Goal: Information Seeking & Learning: Learn about a topic

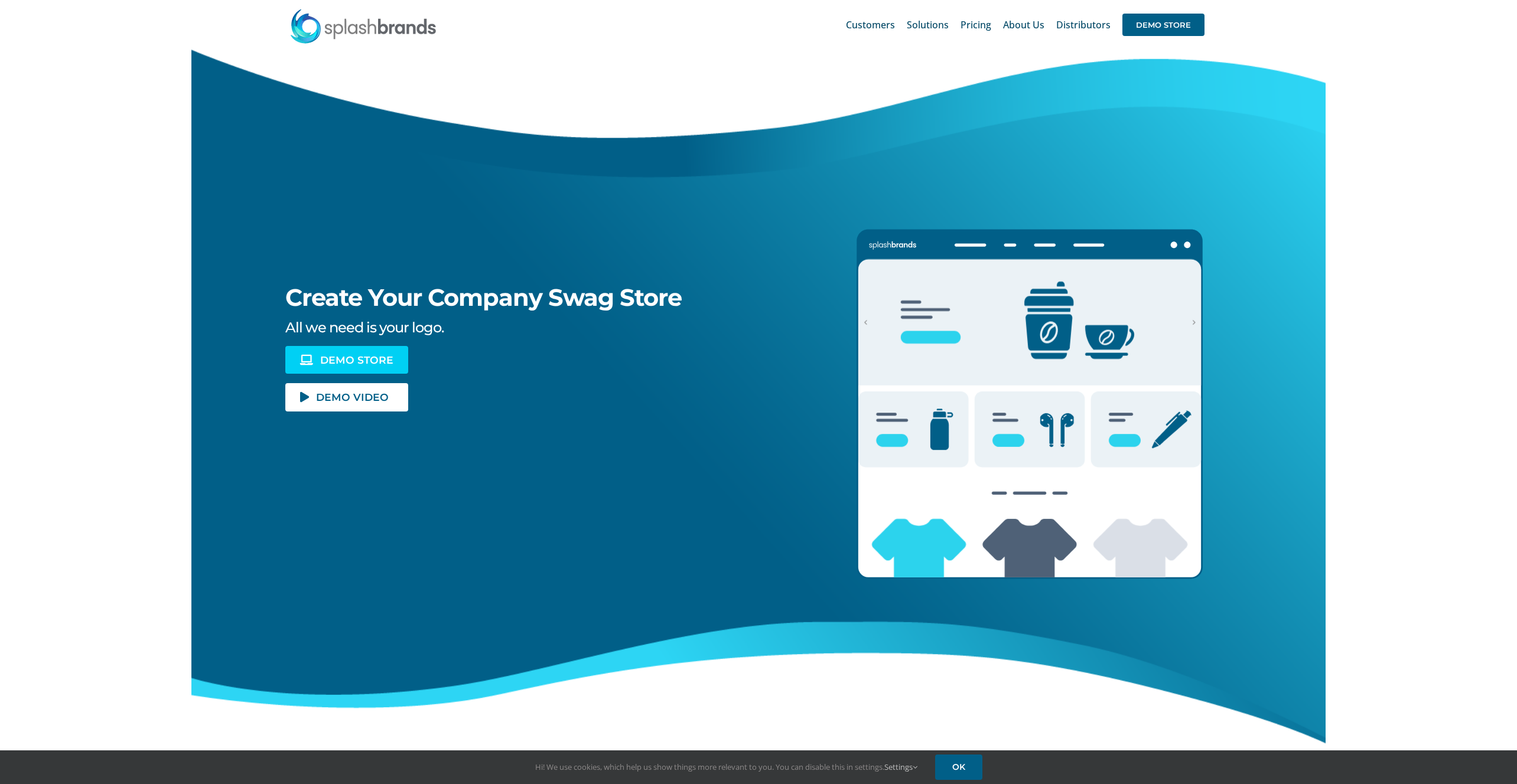
click at [377, 349] on link "DEMO STORE" at bounding box center [347, 360] width 122 height 27
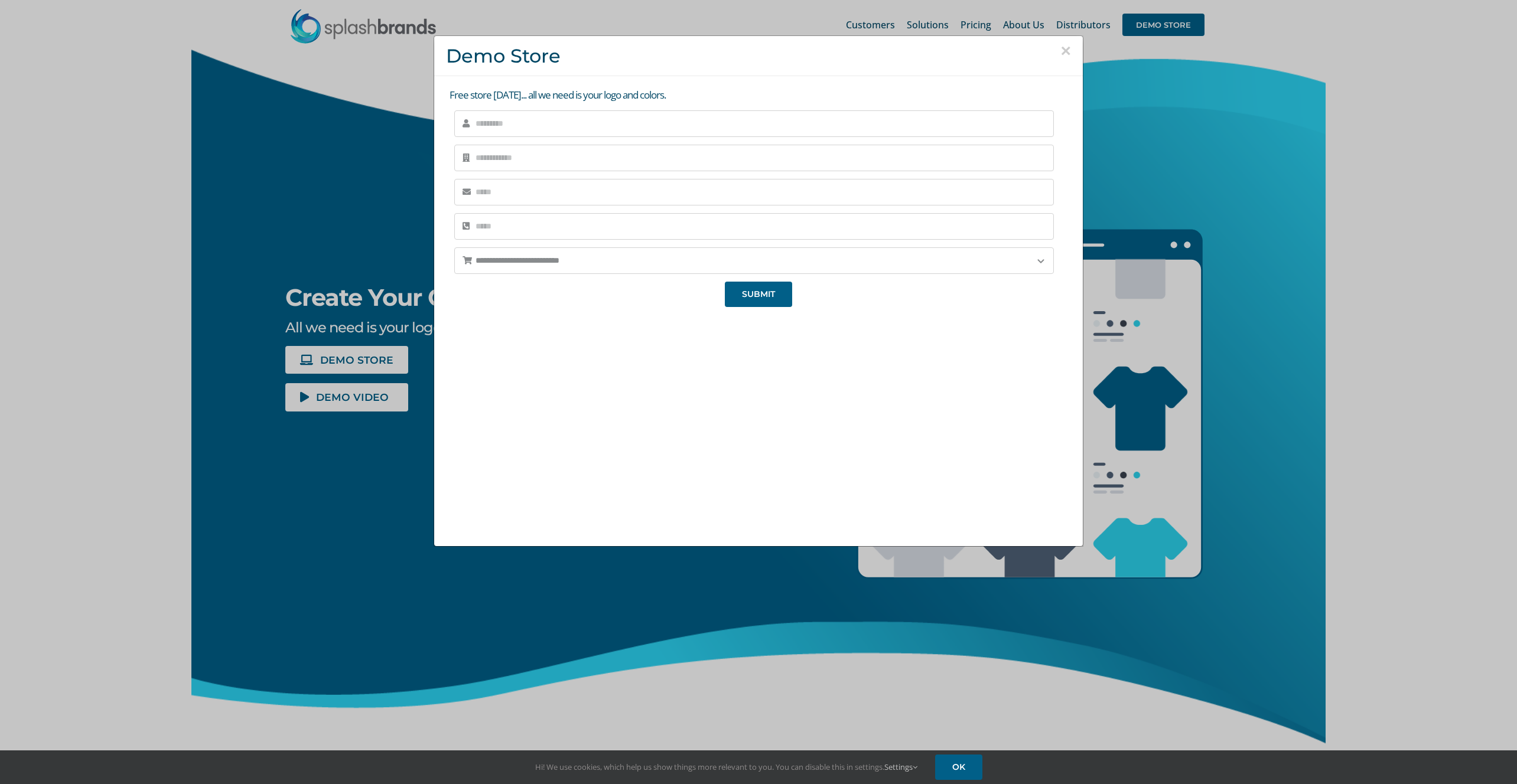
click at [1065, 50] on button "×" at bounding box center [1065, 51] width 10 height 18
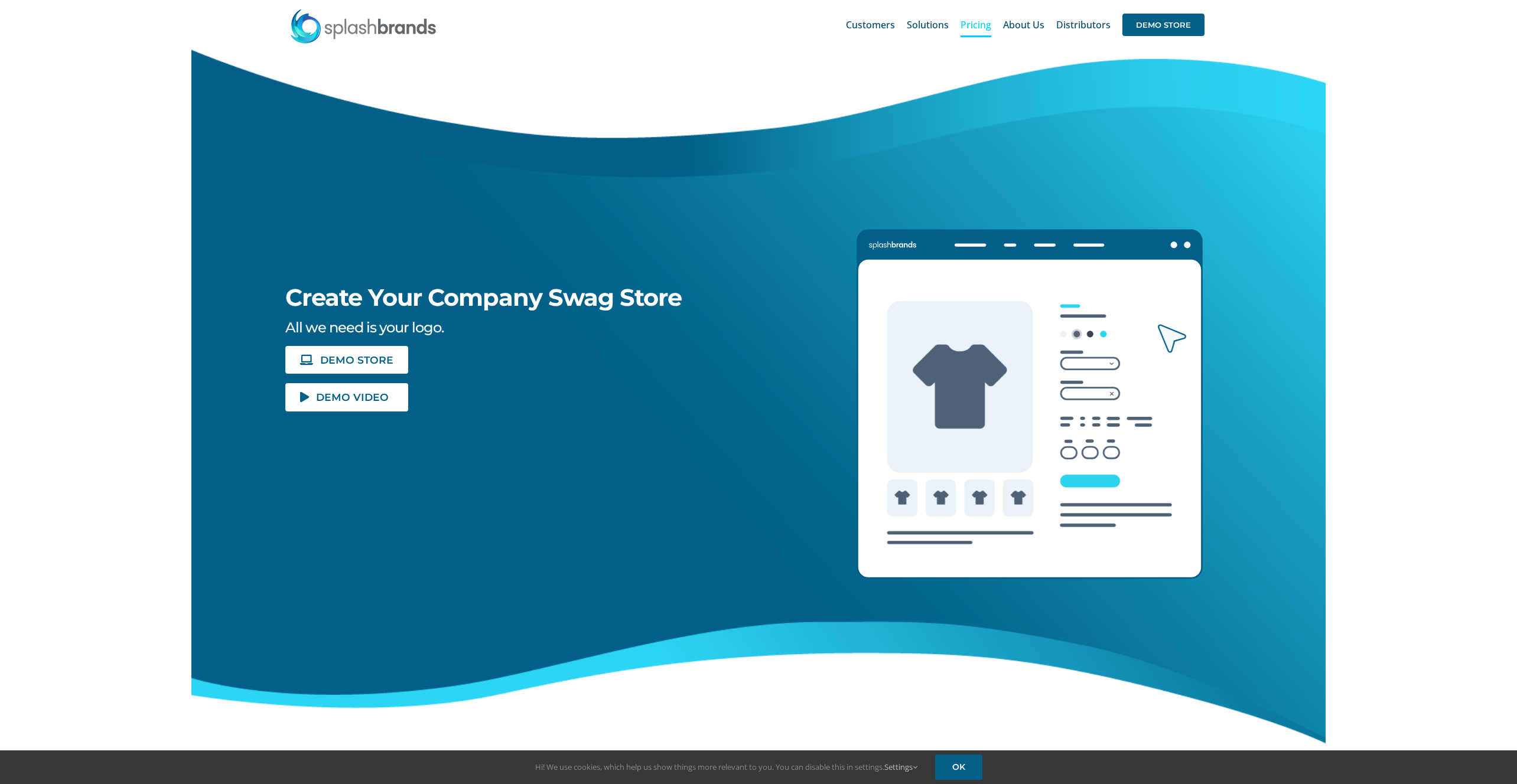
click at [986, 25] on span "Pricing" at bounding box center [976, 24] width 31 height 9
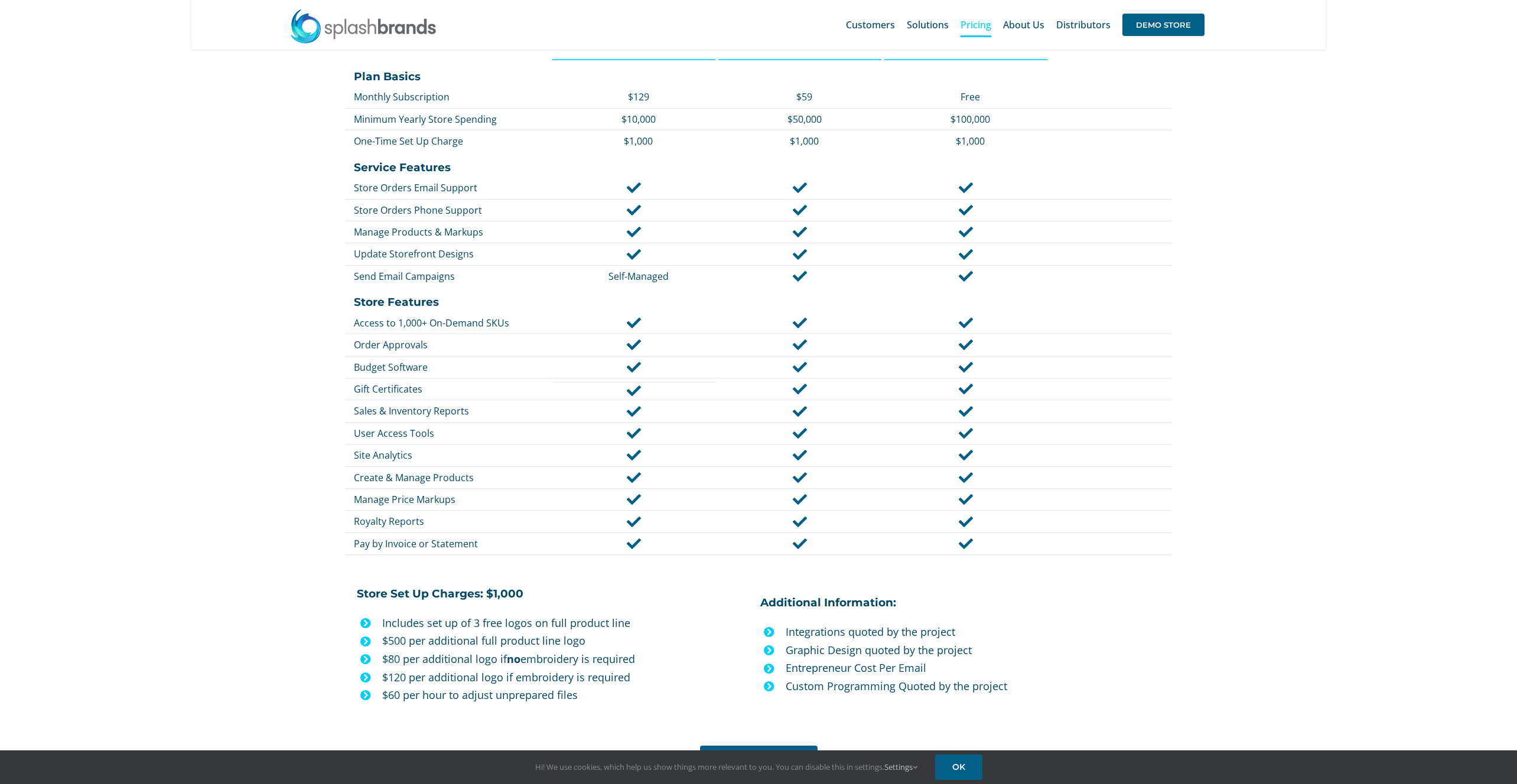
scroll to position [484, 0]
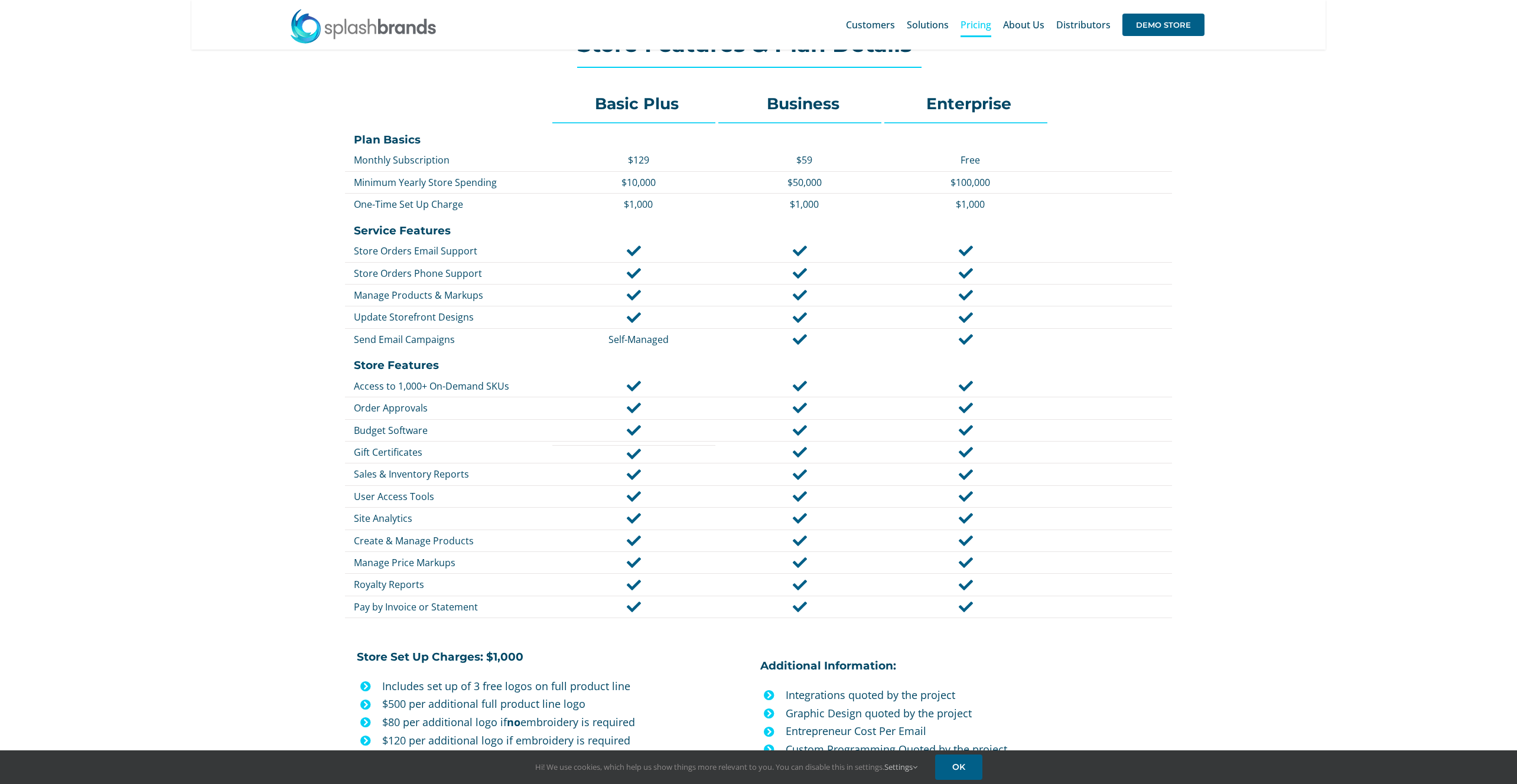
click at [639, 173] on div "$10,000" at bounding box center [633, 183] width 163 height 19
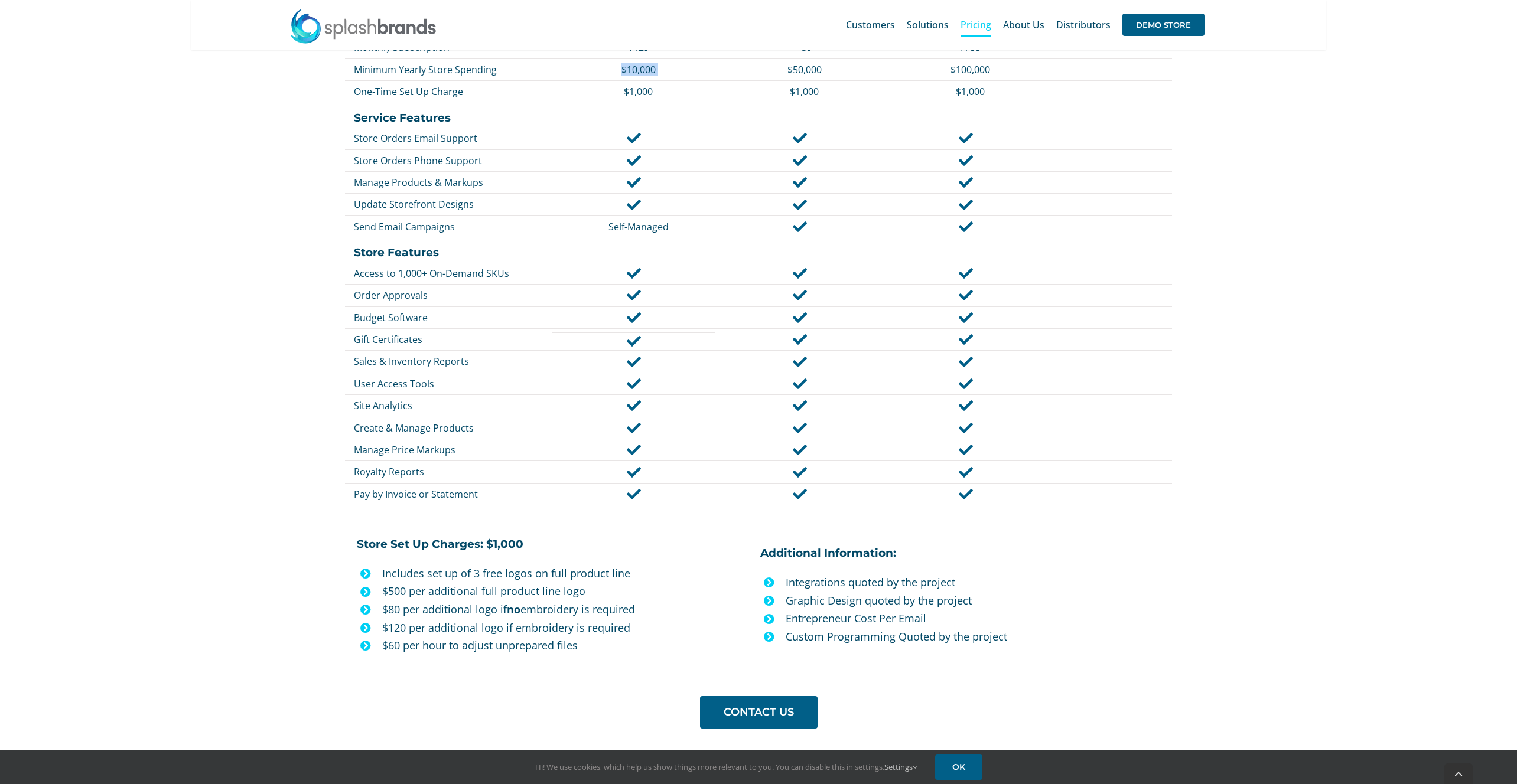
scroll to position [608, 0]
